Goal: Navigation & Orientation: Find specific page/section

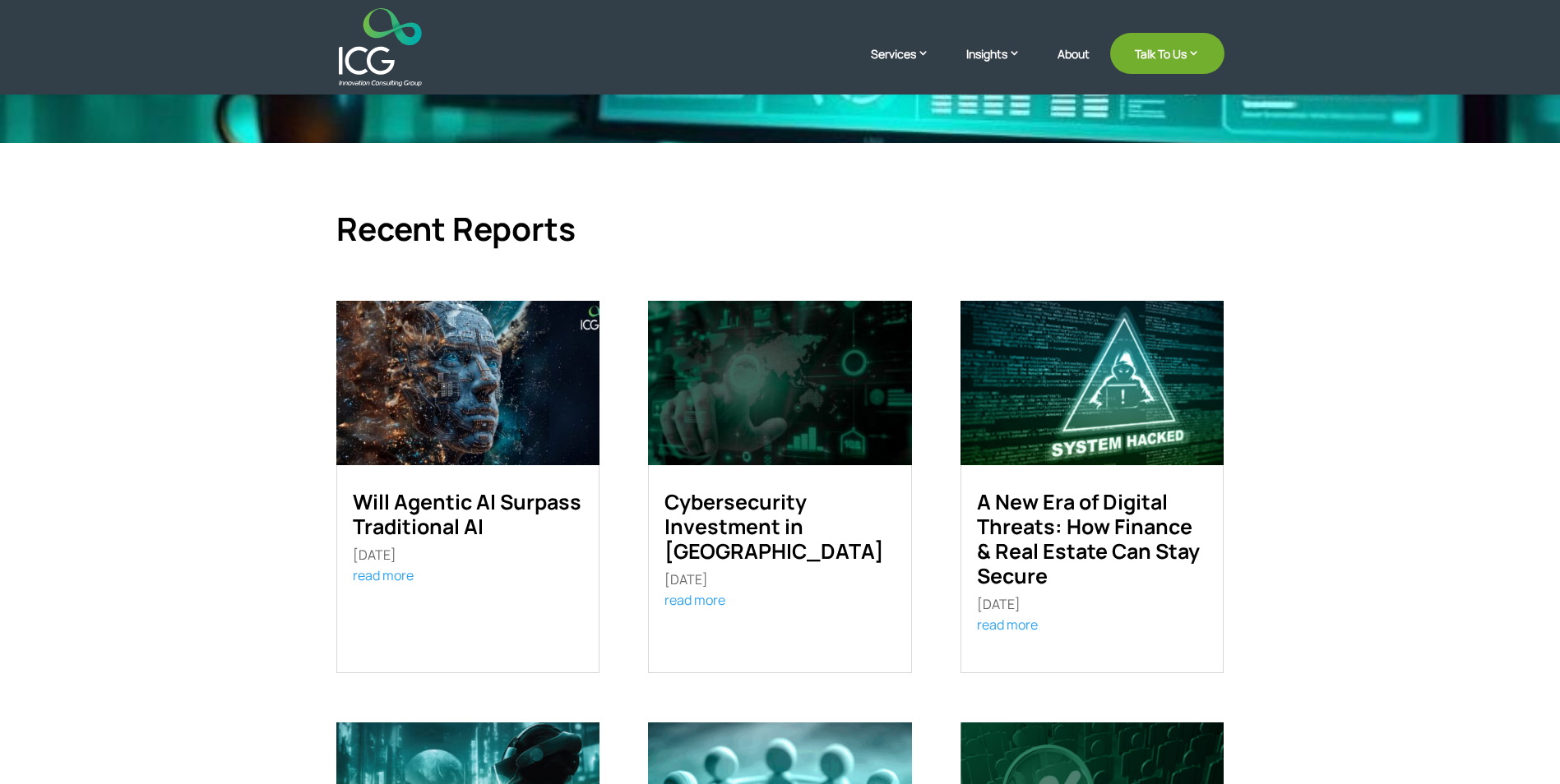
scroll to position [411, 0]
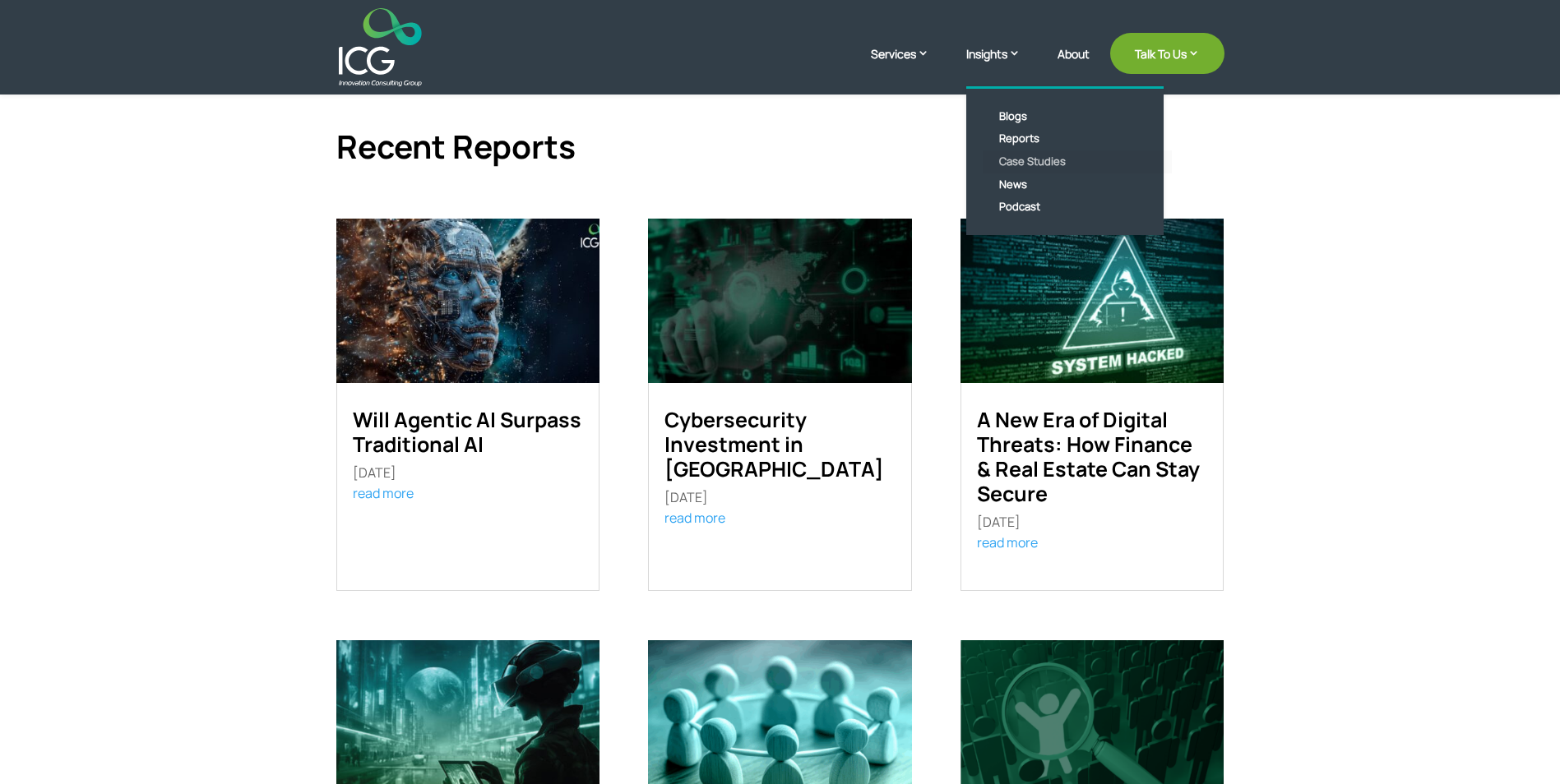
click at [1034, 156] on link "Case Studies" at bounding box center [1077, 161] width 190 height 23
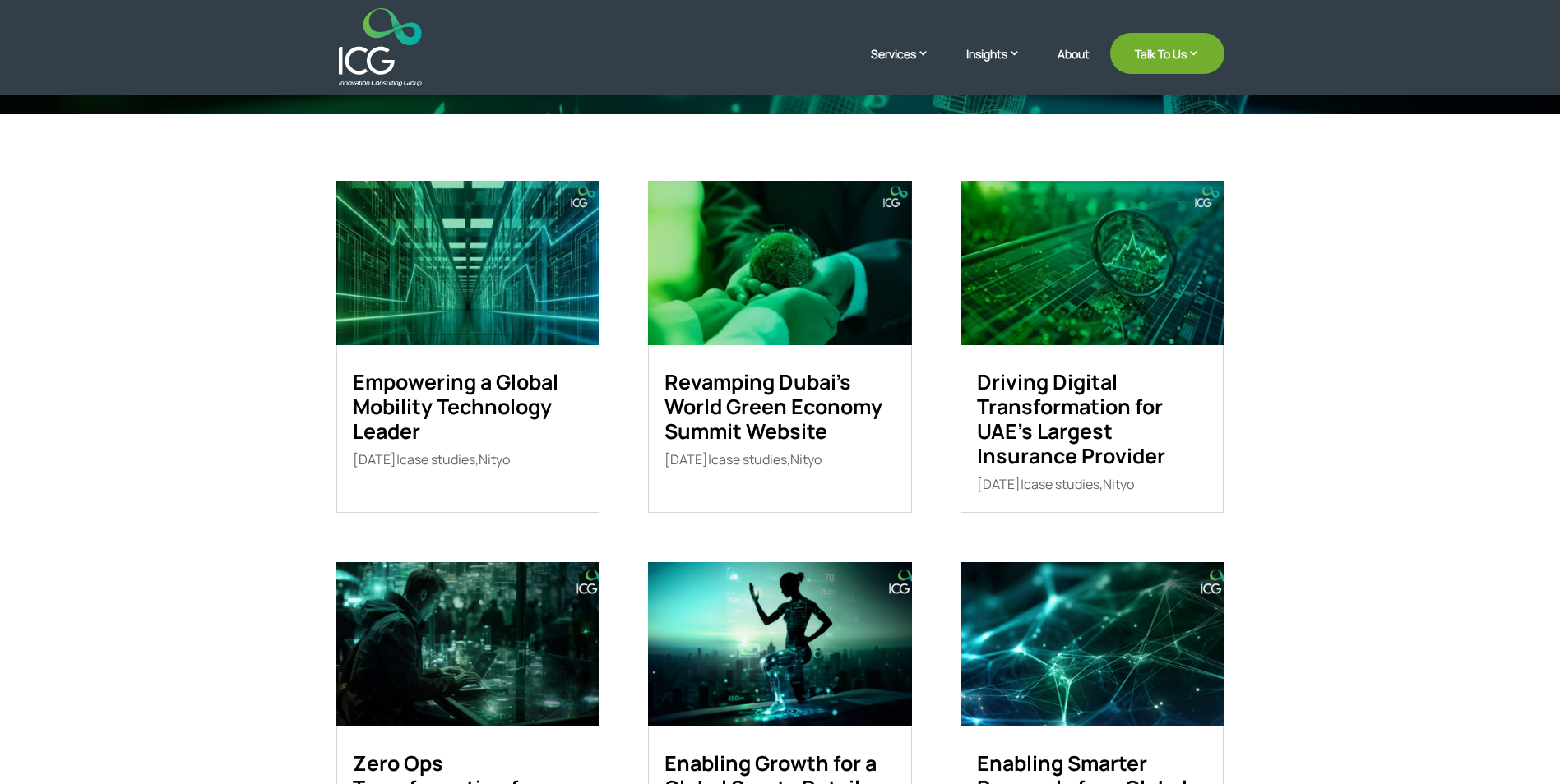
scroll to position [329, 0]
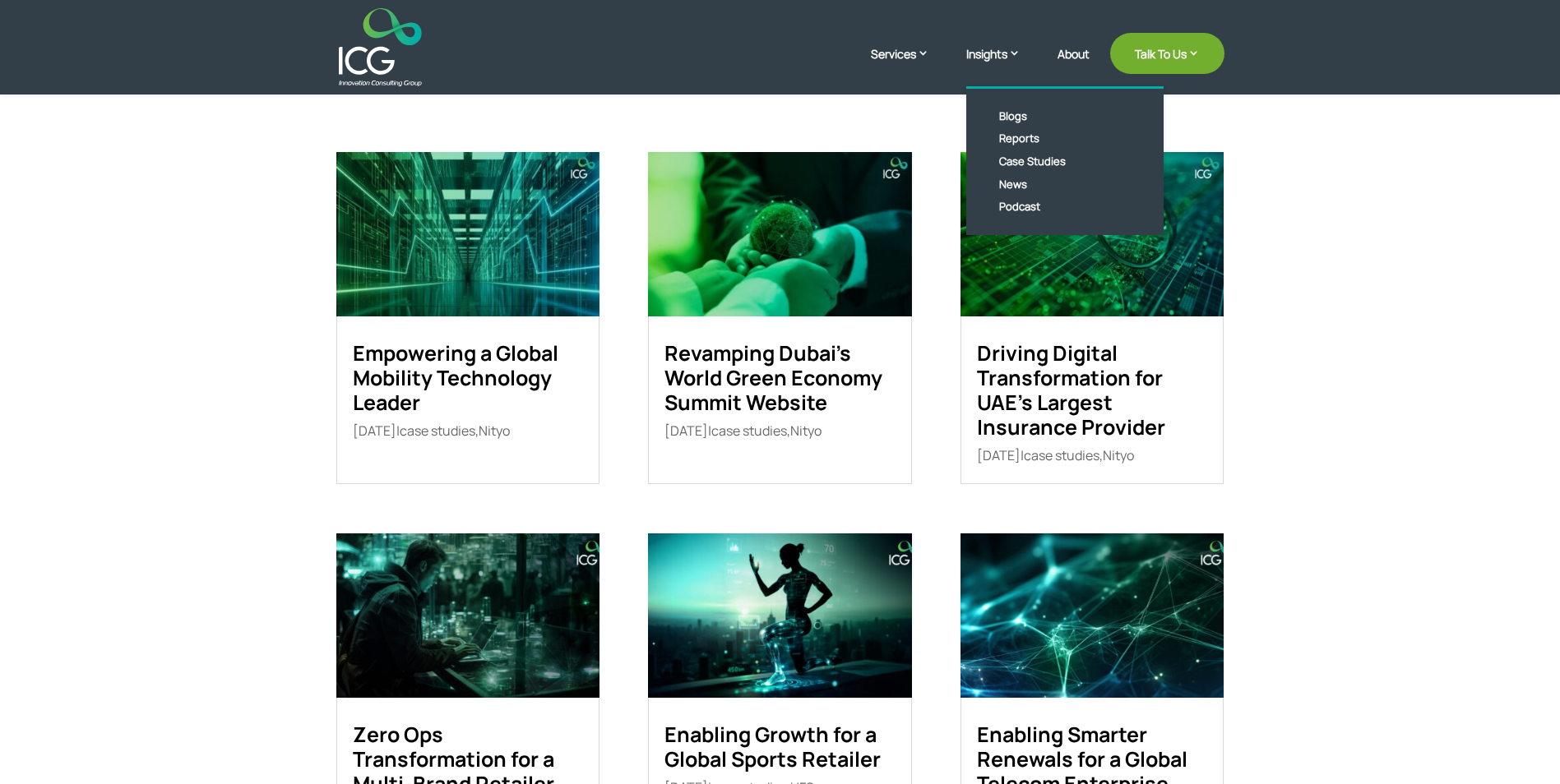
click at [985, 57] on link "Insights" at bounding box center [1001, 66] width 71 height 41
